Goal: Information Seeking & Learning: Learn about a topic

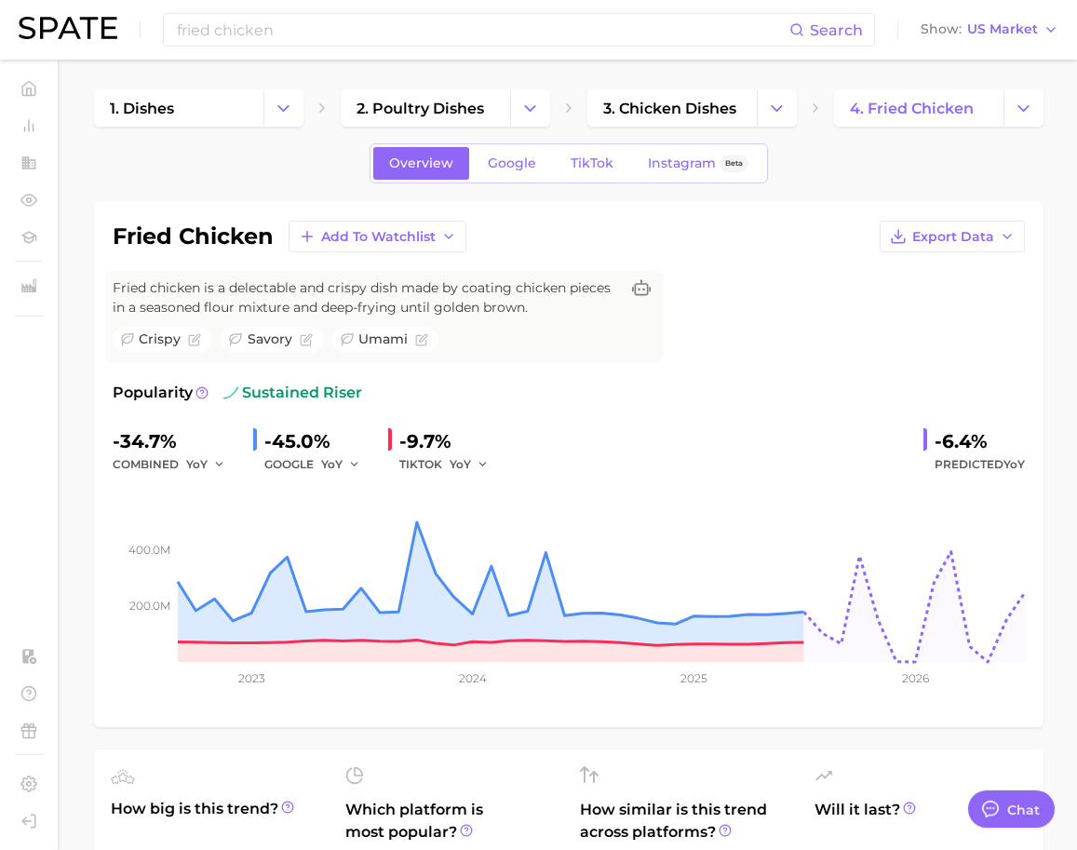
click at [678, 284] on div "fried chicken Add to Watchlist Export Data Fried chicken is a delectable and cr…" at bounding box center [569, 465] width 912 height 488
click at [743, 313] on div "fried chicken Add to Watchlist Export Data Fried chicken is a delectable and cr…" at bounding box center [569, 465] width 912 height 488
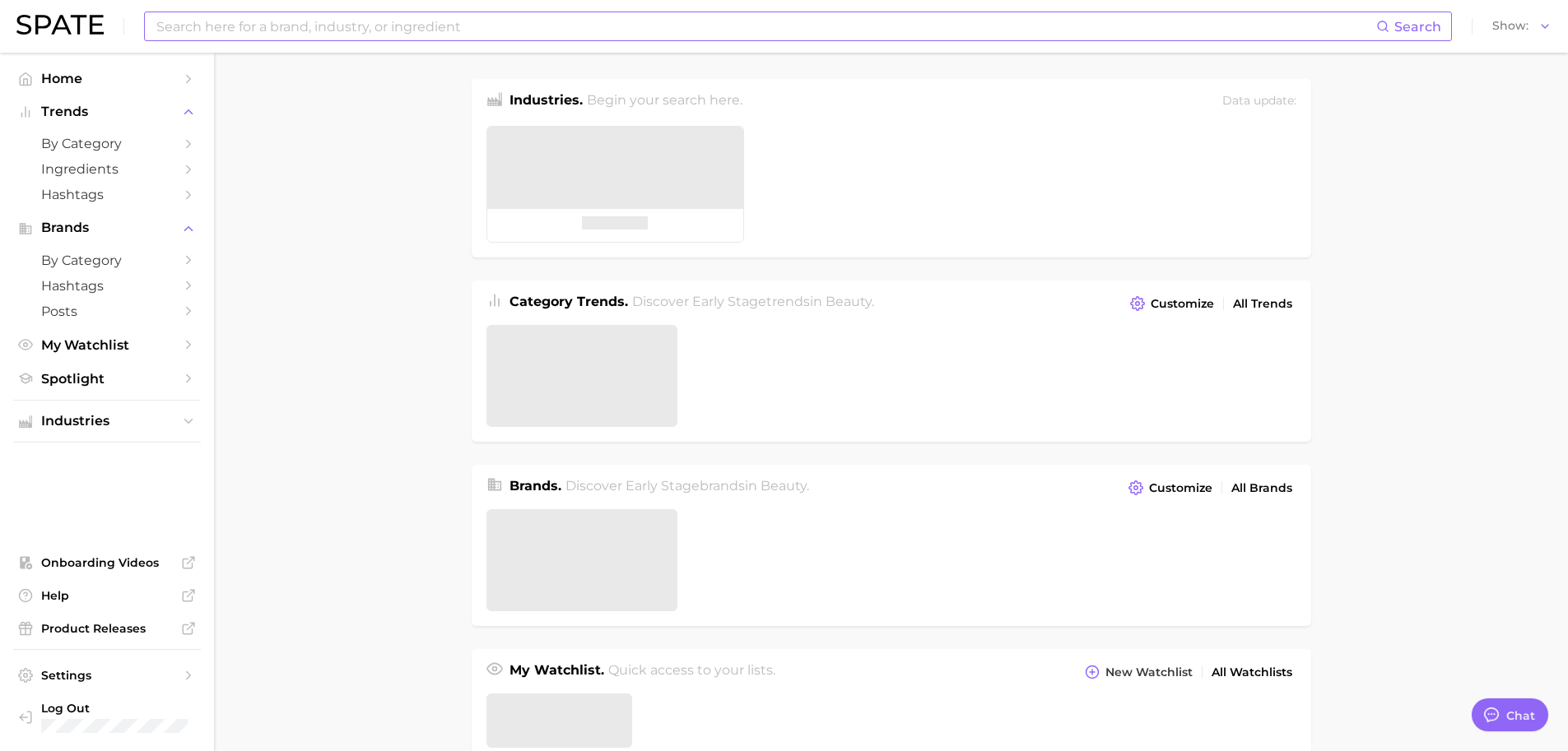
type textarea "x"
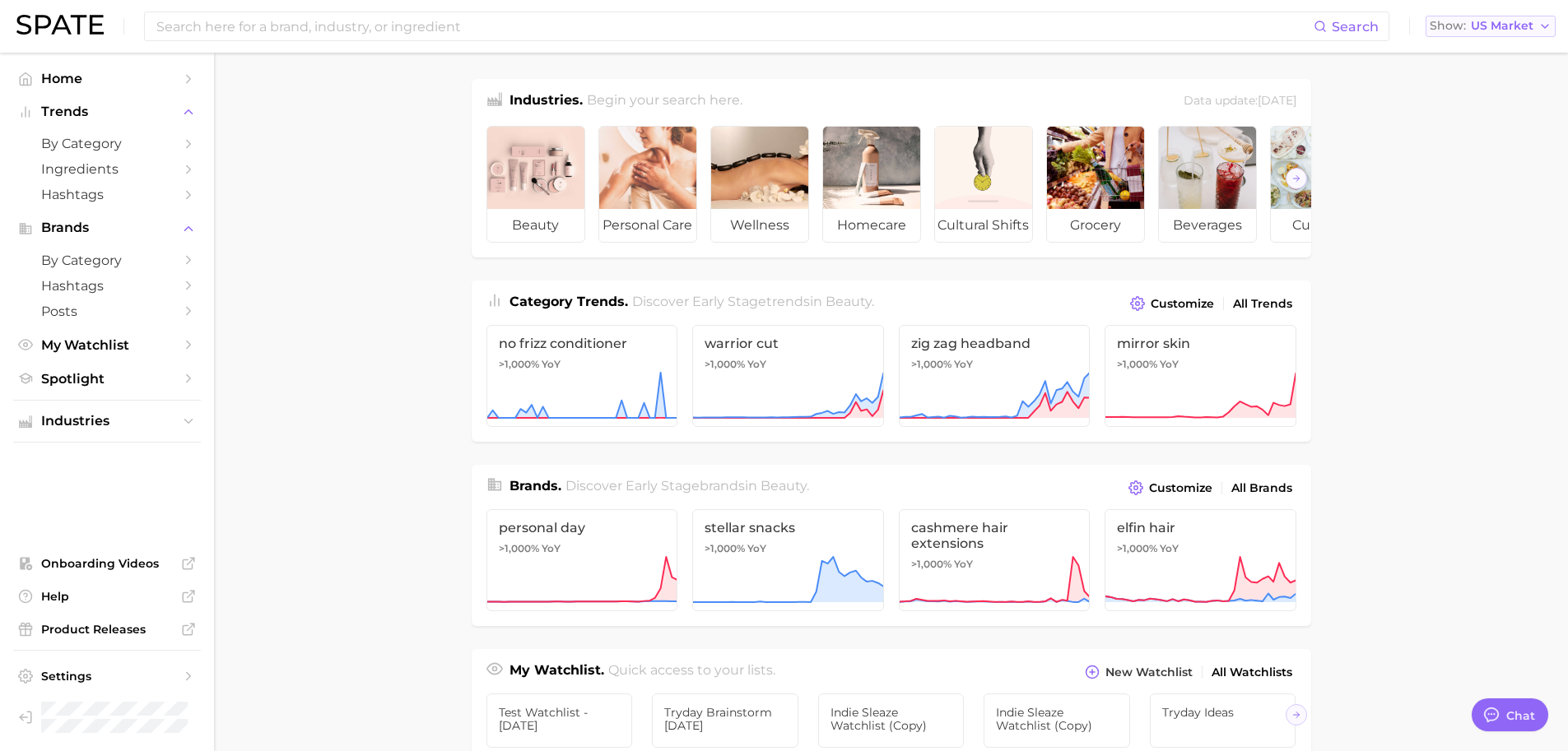
click at [1473, 18] on button "Show US Market" at bounding box center [1489, 27] width 130 height 21
click at [1482, 212] on button "Global" at bounding box center [1496, 201] width 144 height 30
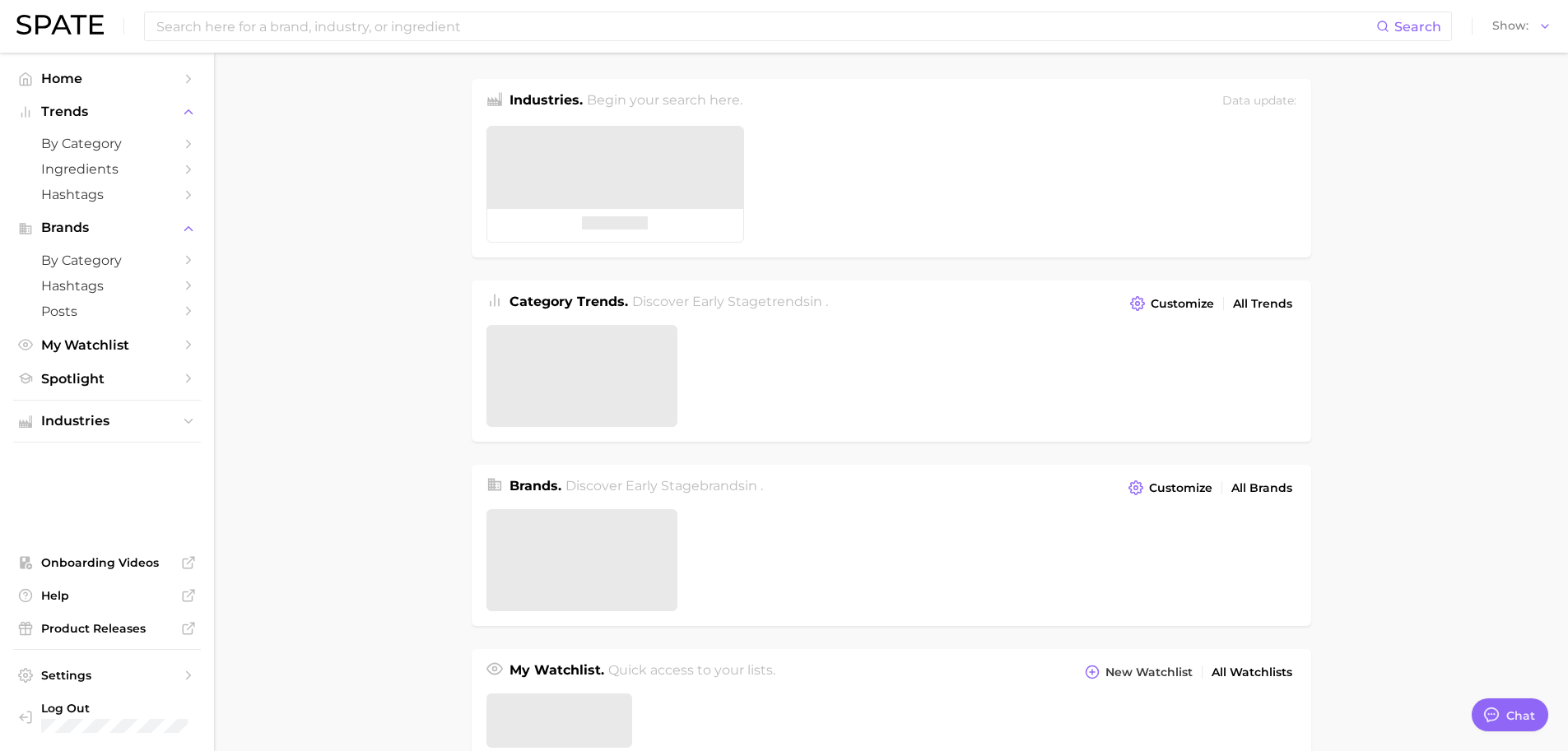
type textarea "x"
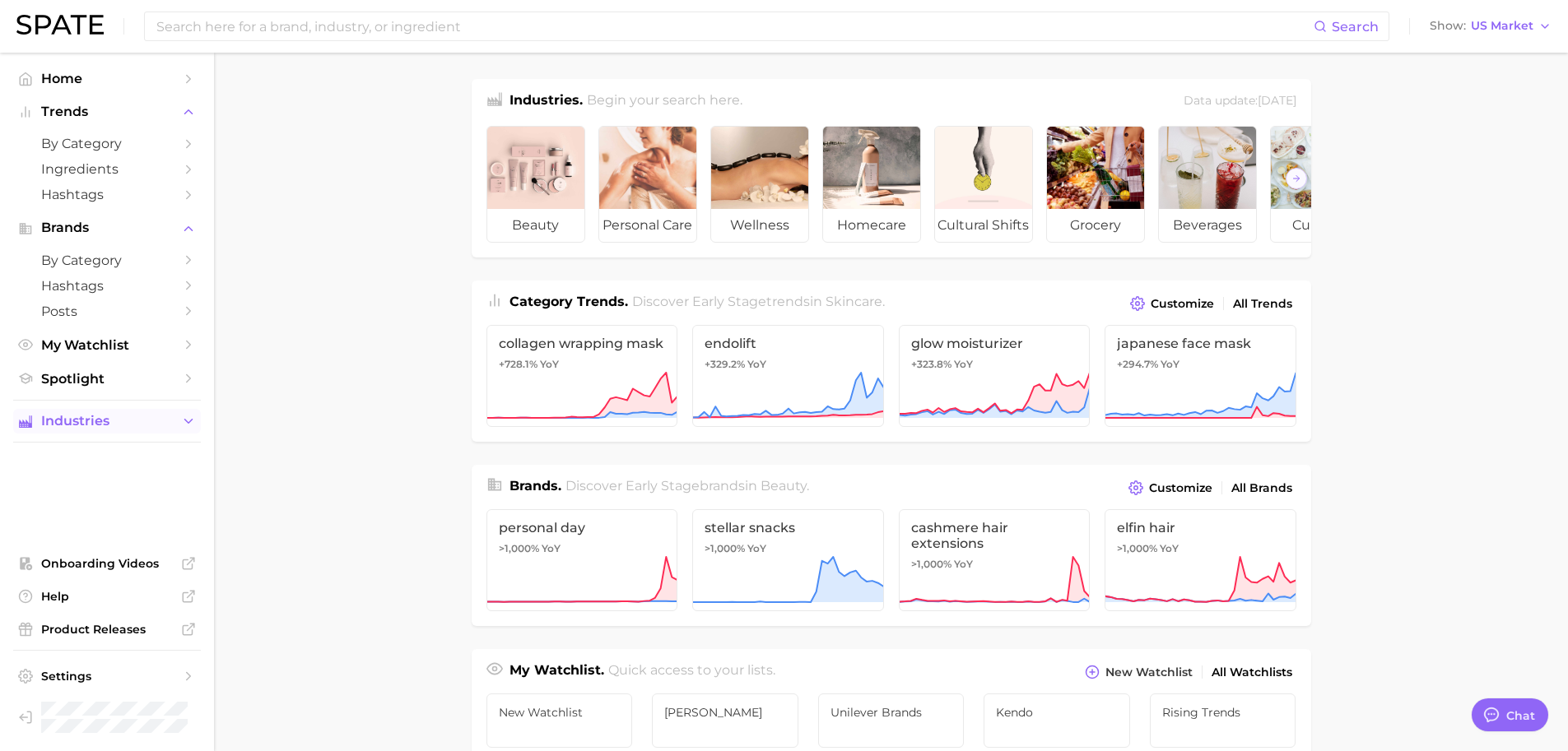
click at [154, 429] on span "Industries" at bounding box center [107, 421] width 132 height 15
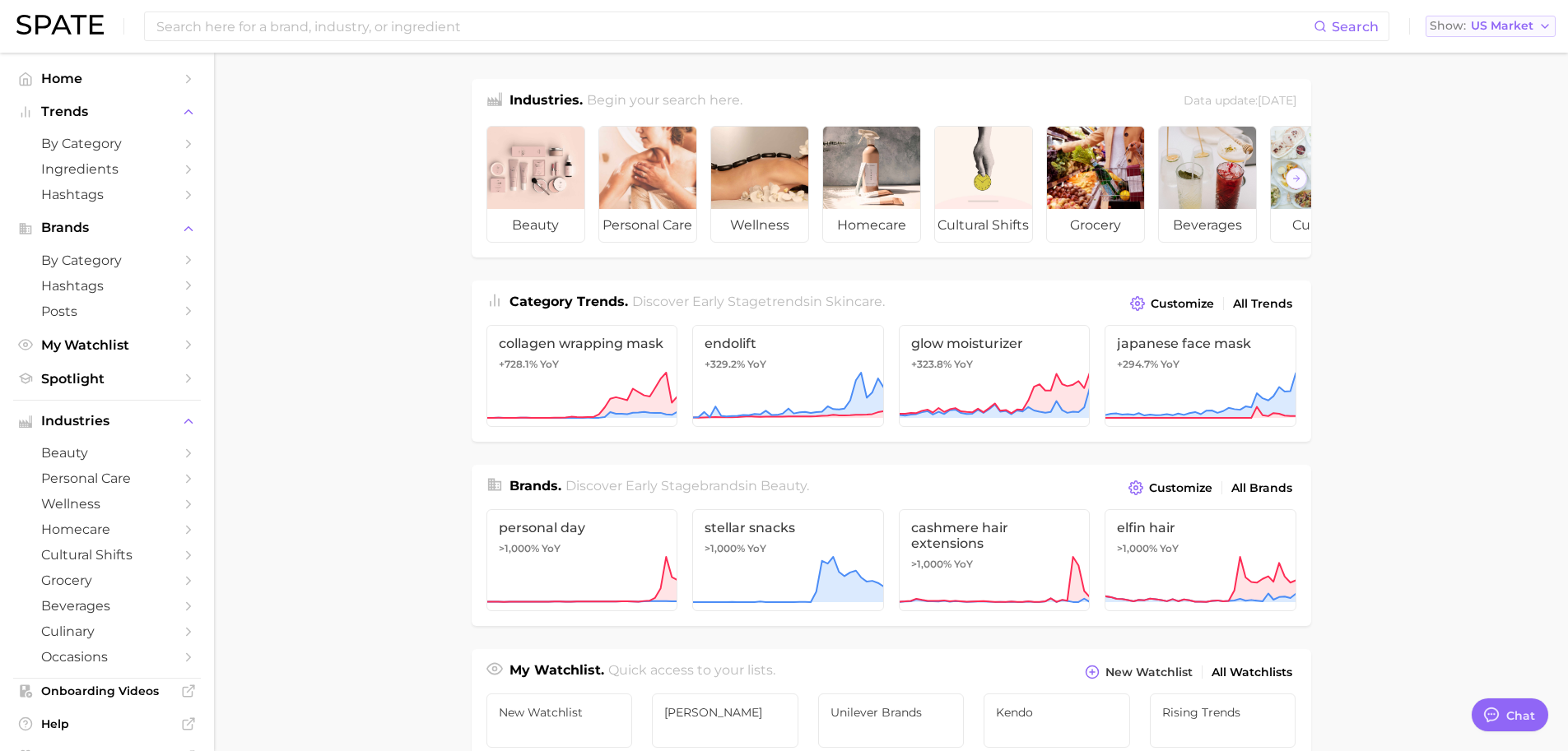
click at [1480, 18] on button "Show US Market" at bounding box center [1489, 27] width 130 height 21
click at [1471, 201] on span "Global" at bounding box center [1452, 201] width 38 height 14
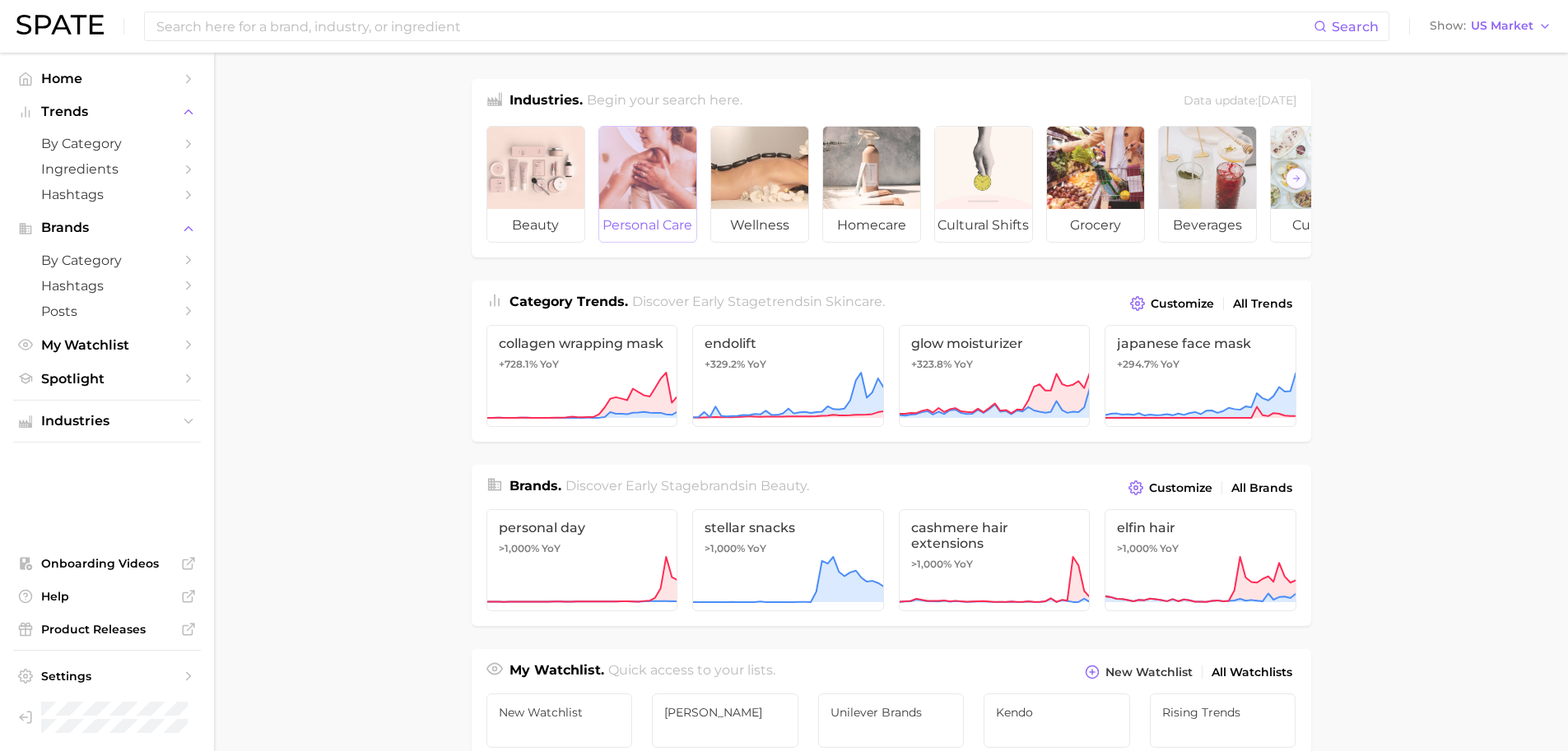
click at [685, 170] on div at bounding box center [648, 167] width 97 height 82
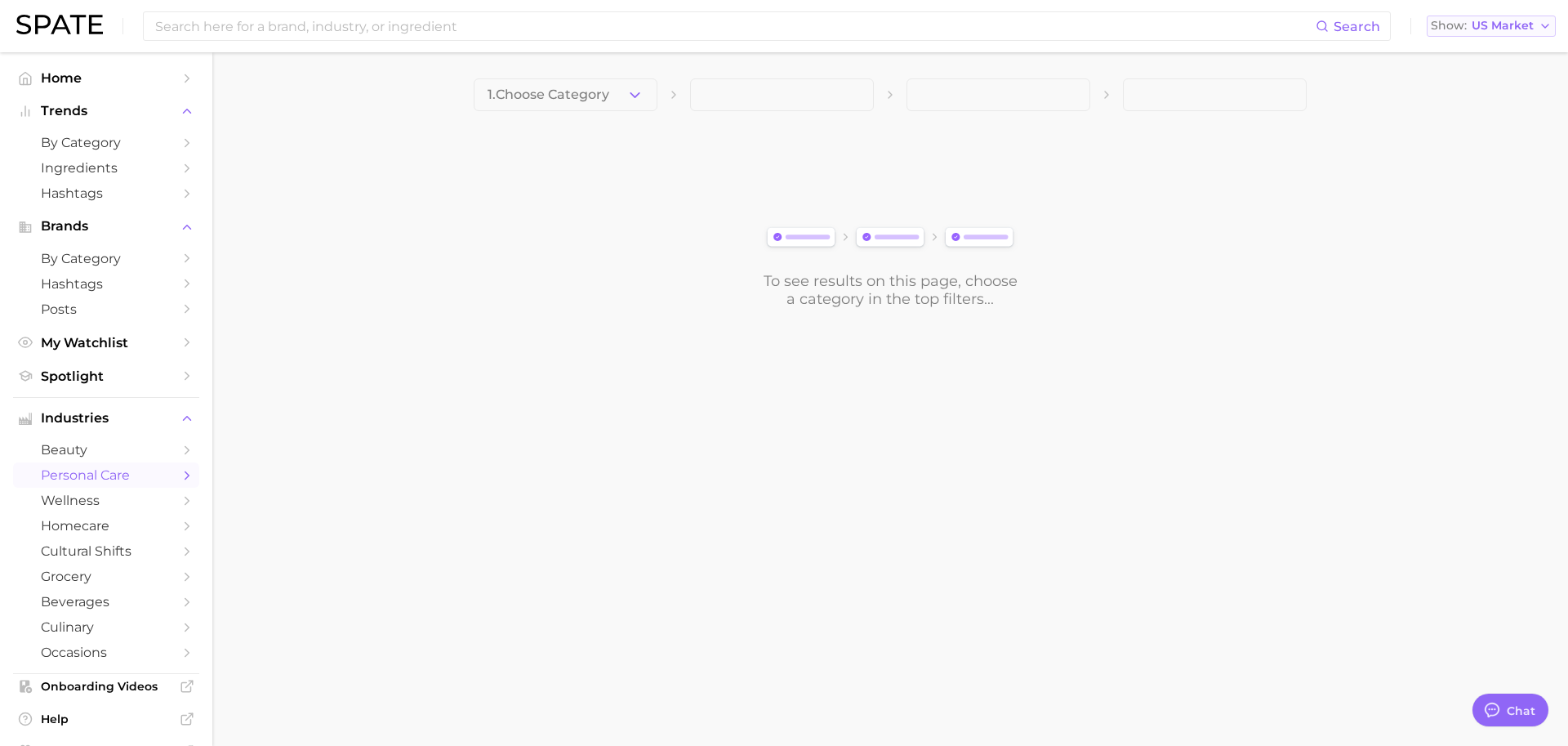
click at [1471, 28] on div "Show US Market" at bounding box center [1482, 25] width 103 height 9
click at [1471, 30] on div "Show US Market" at bounding box center [1482, 25] width 103 height 9
click at [1460, 109] on span "[GEOGRAPHIC_DATA]" at bounding box center [1499, 111] width 126 height 14
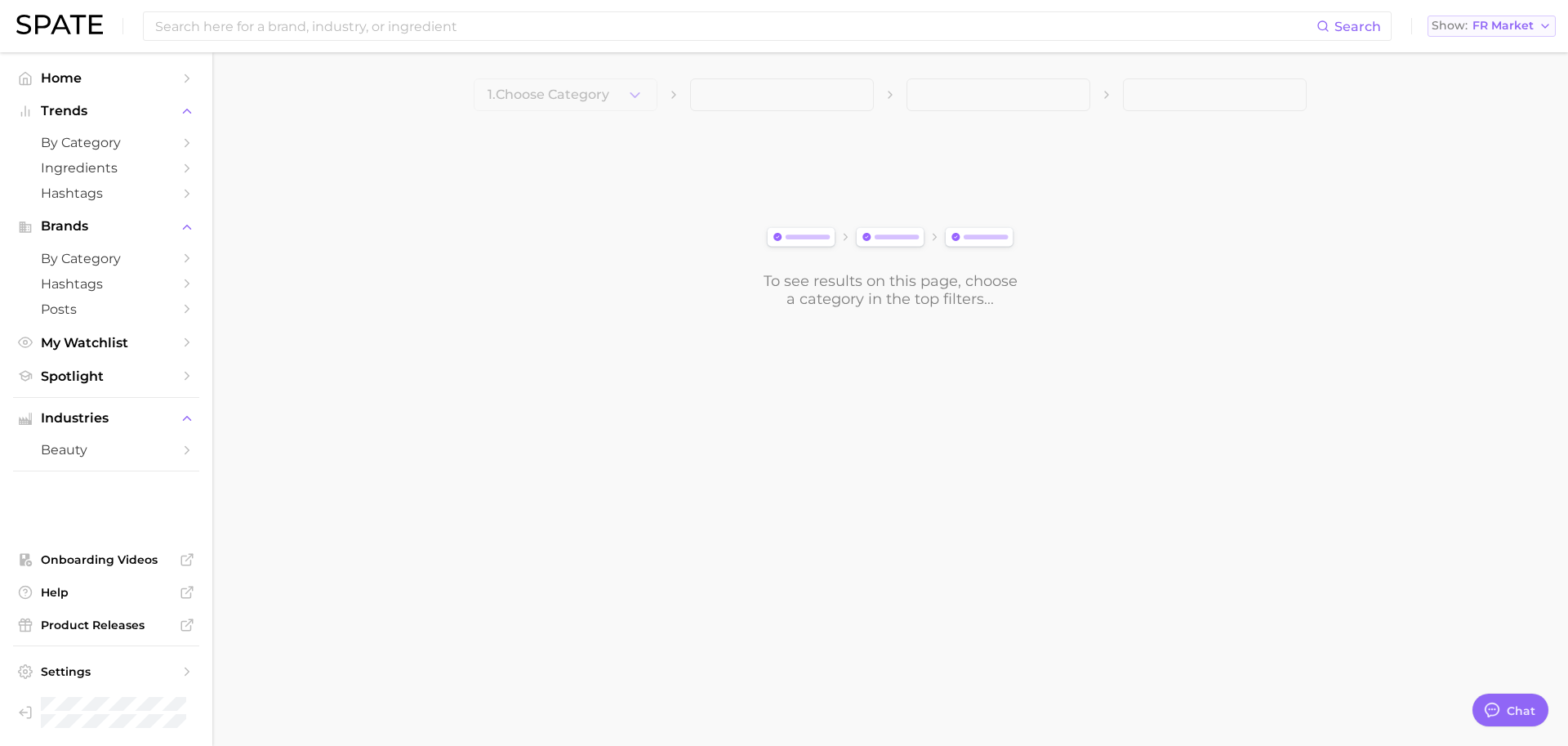
click at [1491, 28] on span "FR Market" at bounding box center [1504, 25] width 61 height 9
click at [1471, 164] on span "[GEOGRAPHIC_DATA]" at bounding box center [1500, 170] width 126 height 14
